Goal: Task Accomplishment & Management: Manage account settings

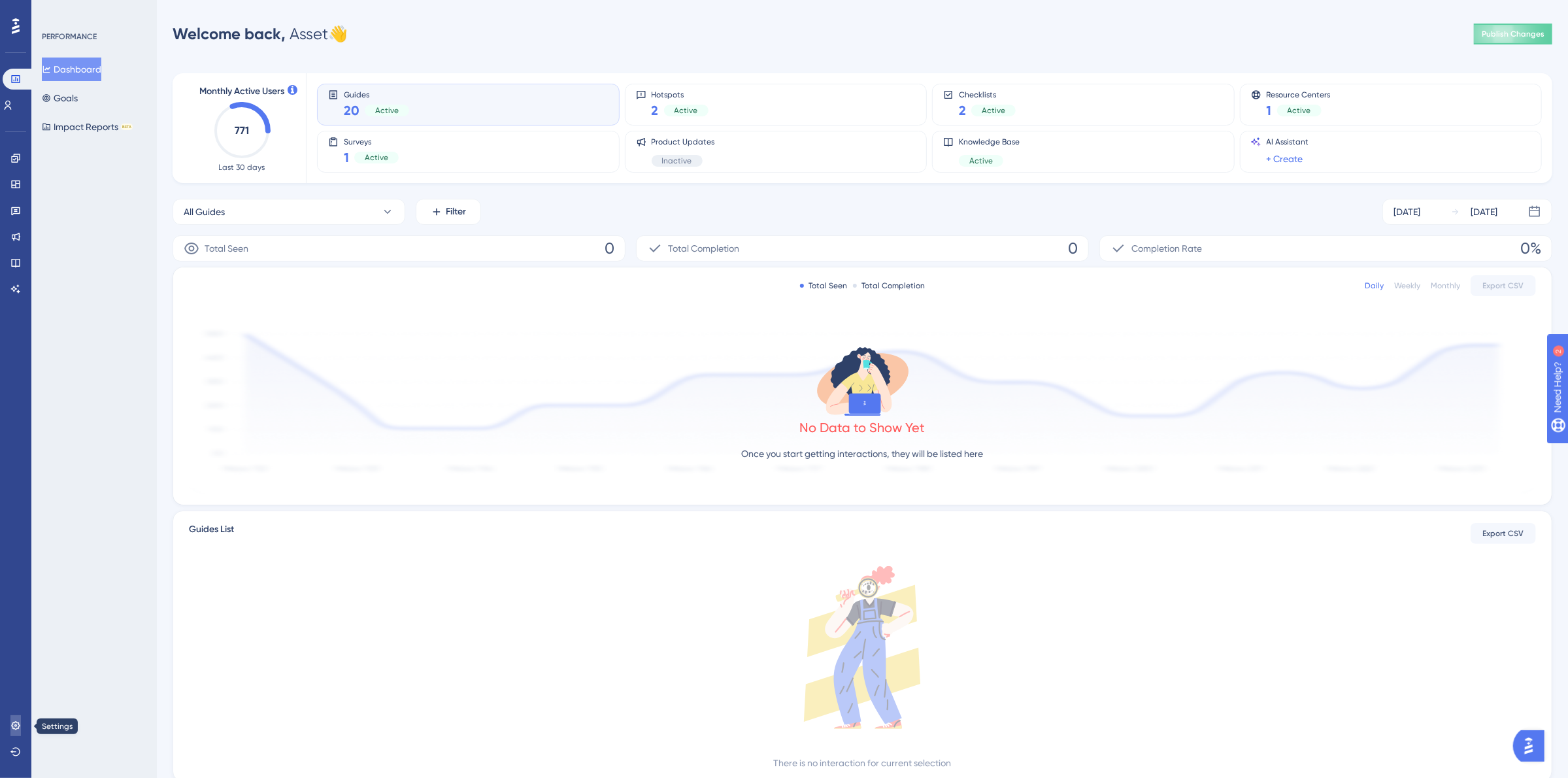
click at [16, 720] on icon at bounding box center [15, 725] width 10 height 10
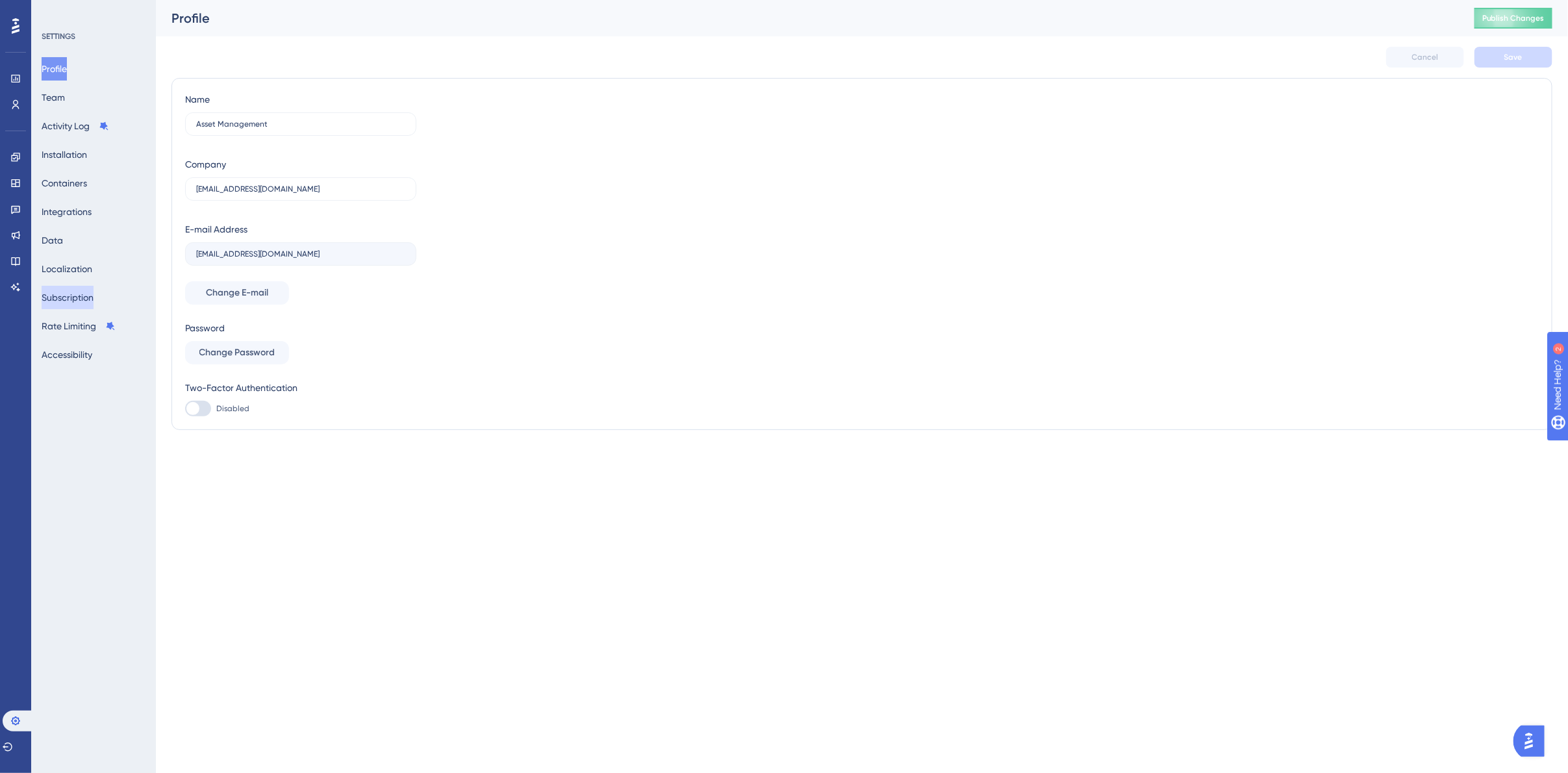
click at [58, 296] on button "Subscription" at bounding box center [68, 297] width 52 height 23
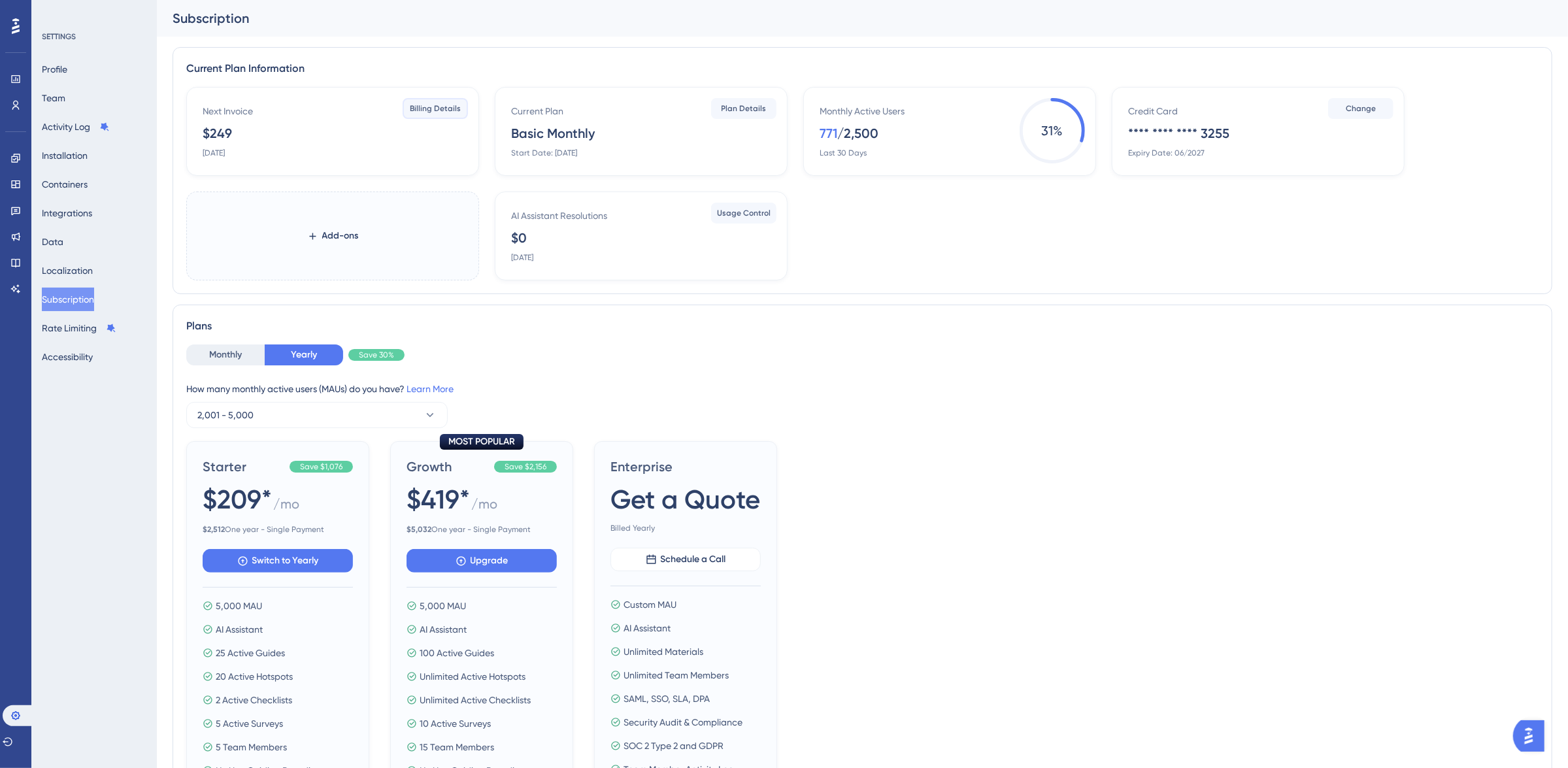
click at [418, 106] on span "Billing Details" at bounding box center [435, 108] width 51 height 10
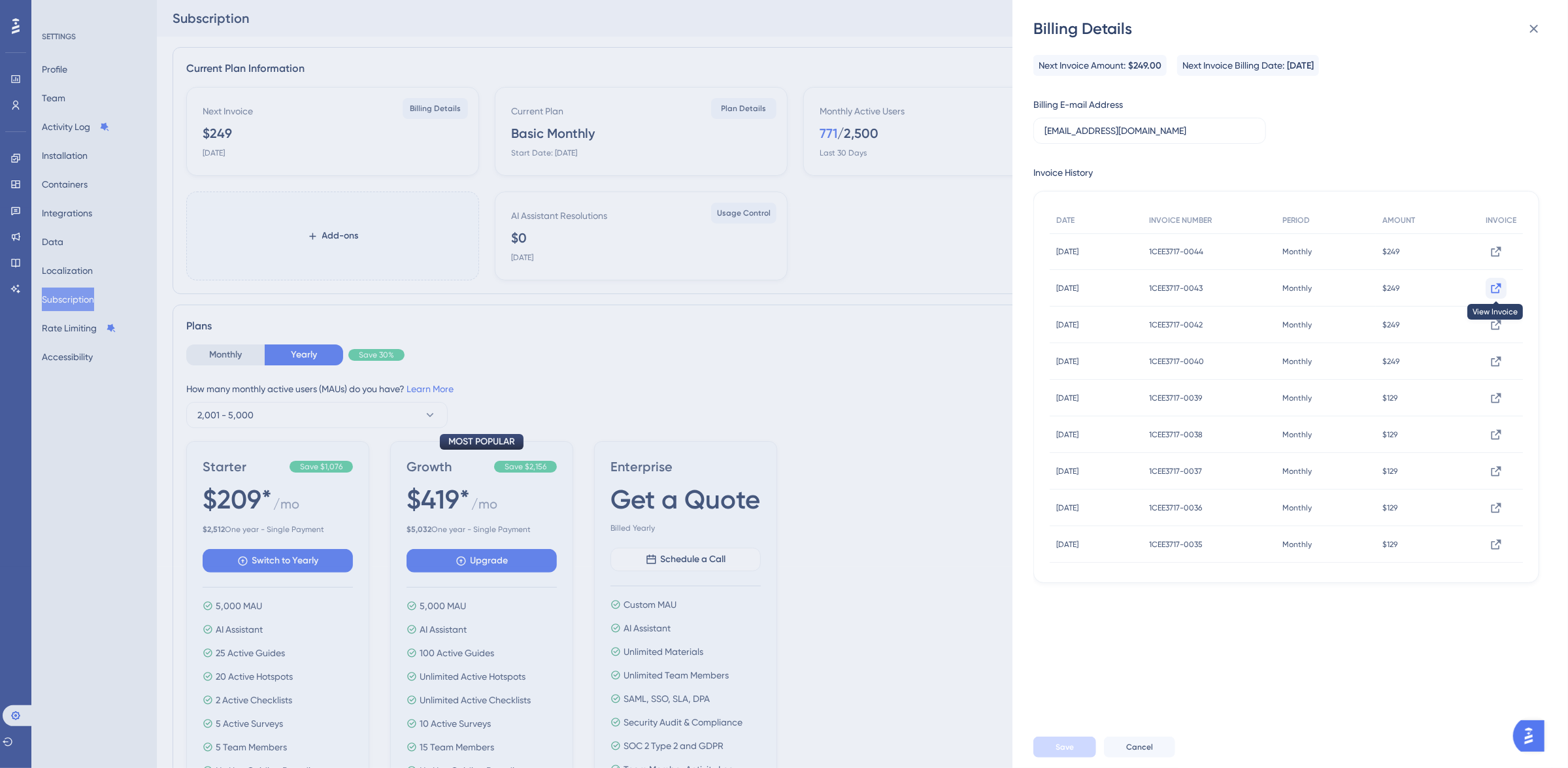
click at [1490, 289] on icon at bounding box center [1496, 289] width 13 height 13
click at [1491, 247] on icon at bounding box center [1496, 251] width 9 height 9
